Goal: Task Accomplishment & Management: Use online tool/utility

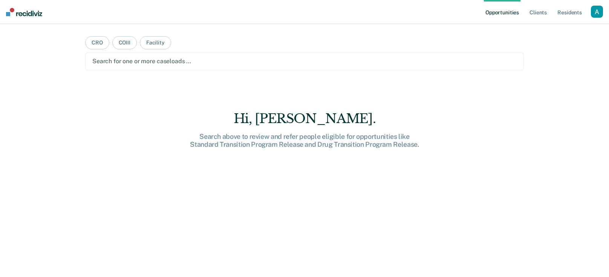
click at [595, 12] on div "button" at bounding box center [597, 12] width 12 height 12
click at [543, 29] on link "Profile" at bounding box center [566, 31] width 61 height 6
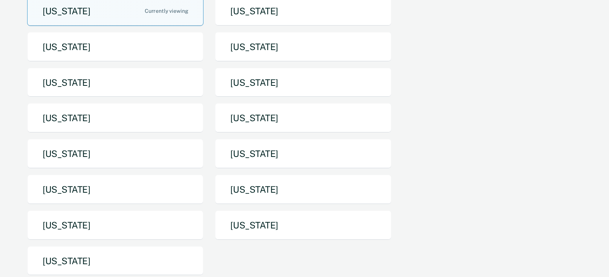
scroll to position [89, 0]
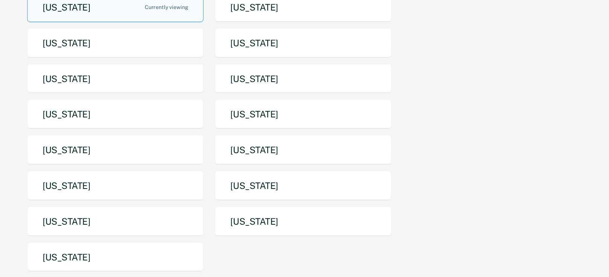
click at [158, 216] on button "Tennessee" at bounding box center [115, 222] width 176 height 30
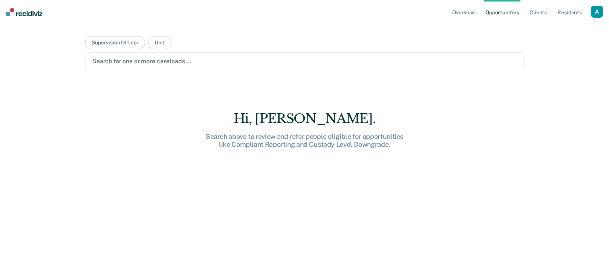
click at [198, 62] on div at bounding box center [304, 61] width 424 height 9
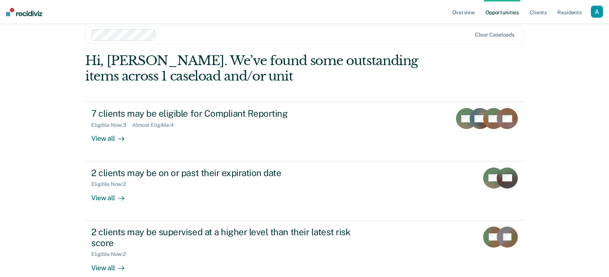
scroll to position [30, 0]
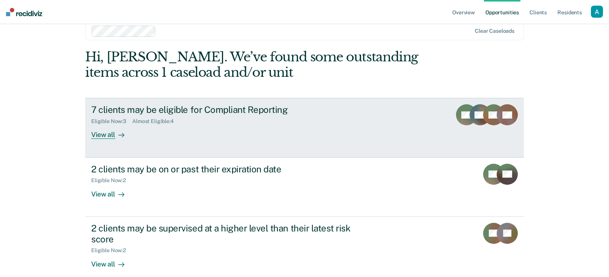
click at [163, 142] on link "7 clients may be eligible for Compliant Reporting Eligible Now : 3 Almost Eligi…" at bounding box center [304, 128] width 439 height 60
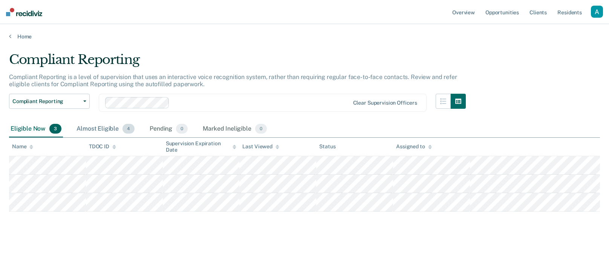
click at [108, 127] on div "Almost Eligible 4" at bounding box center [105, 129] width 61 height 17
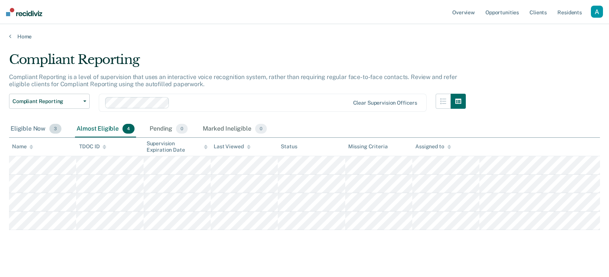
click at [50, 130] on span "3" at bounding box center [55, 129] width 12 height 10
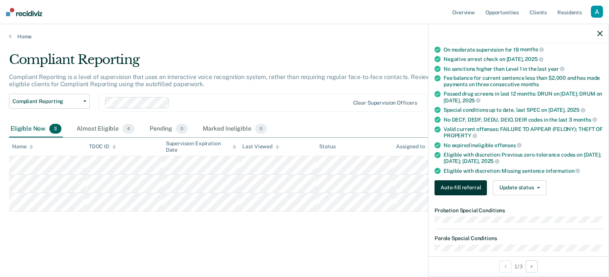
scroll to position [75, 0]
click at [472, 189] on button "Auto-fill referral" at bounding box center [460, 187] width 52 height 15
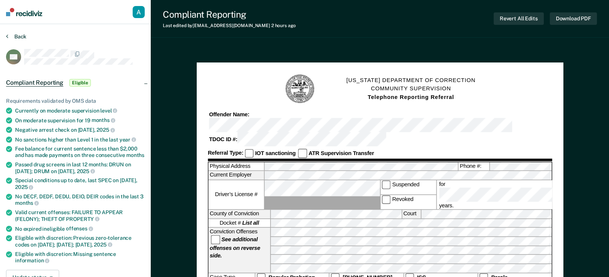
click at [12, 35] on button "Back" at bounding box center [16, 36] width 20 height 7
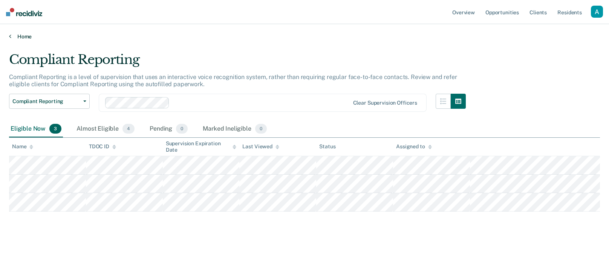
click at [19, 37] on link "Home" at bounding box center [304, 36] width 591 height 7
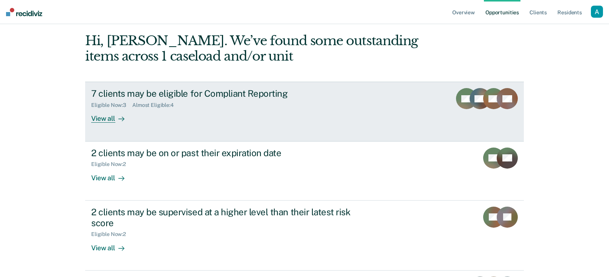
scroll to position [47, 0]
